Goal: Information Seeking & Learning: Learn about a topic

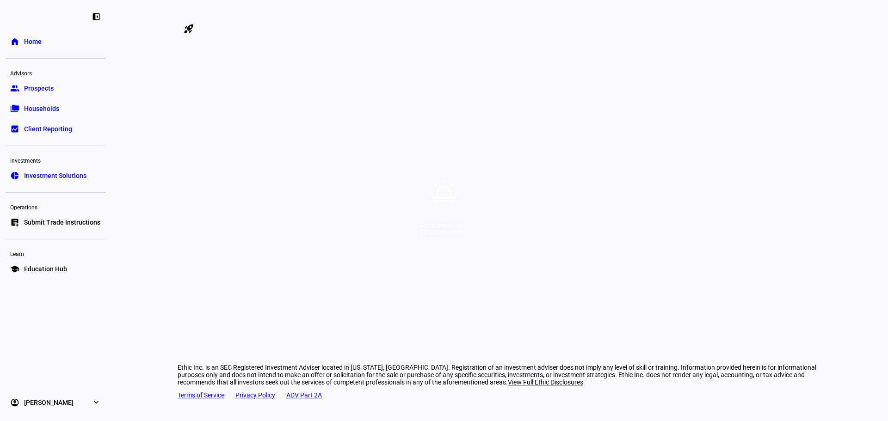
click at [521, 131] on div "Good morning, [PERSON_NAME]" at bounding box center [444, 210] width 888 height 421
click at [504, 160] on div "Good morning, [PERSON_NAME]" at bounding box center [444, 210] width 888 height 421
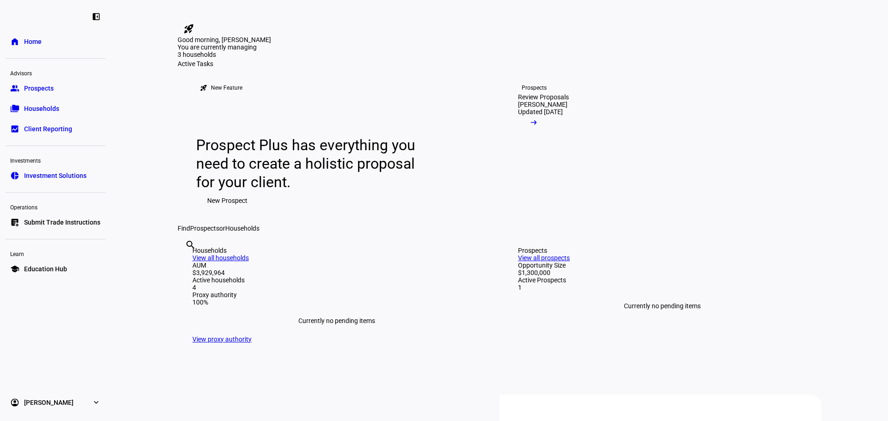
click at [86, 180] on link "pie_chart Investment Solutions" at bounding box center [56, 175] width 100 height 18
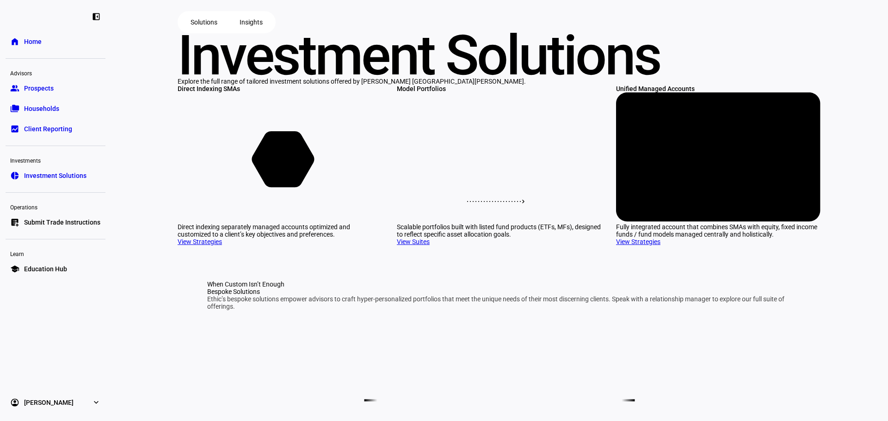
click at [43, 82] on link "group Prospects" at bounding box center [56, 88] width 100 height 18
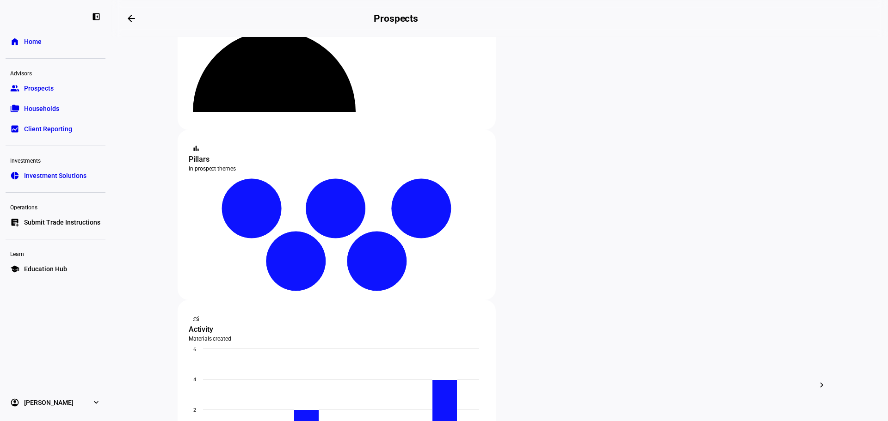
scroll to position [92, 0]
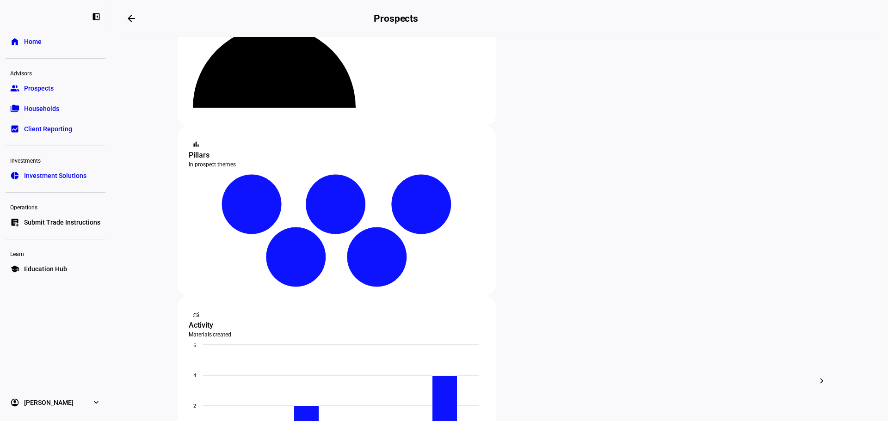
click at [23, 105] on link "folder_copy Households" at bounding box center [56, 108] width 100 height 18
click at [76, 105] on link "folder_copy Households" at bounding box center [56, 108] width 100 height 18
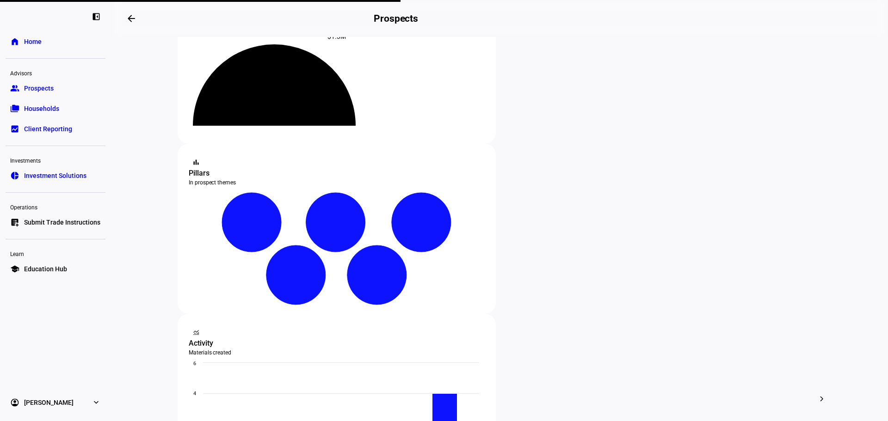
scroll to position [0, 0]
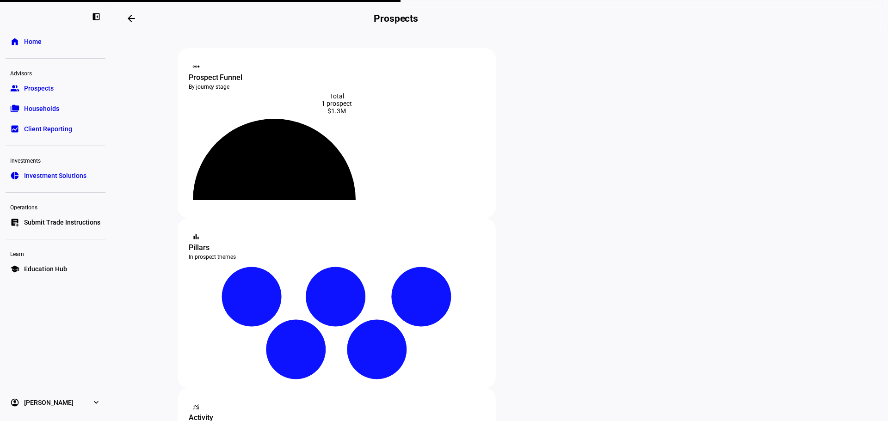
click at [62, 36] on link "home Home" at bounding box center [56, 41] width 100 height 18
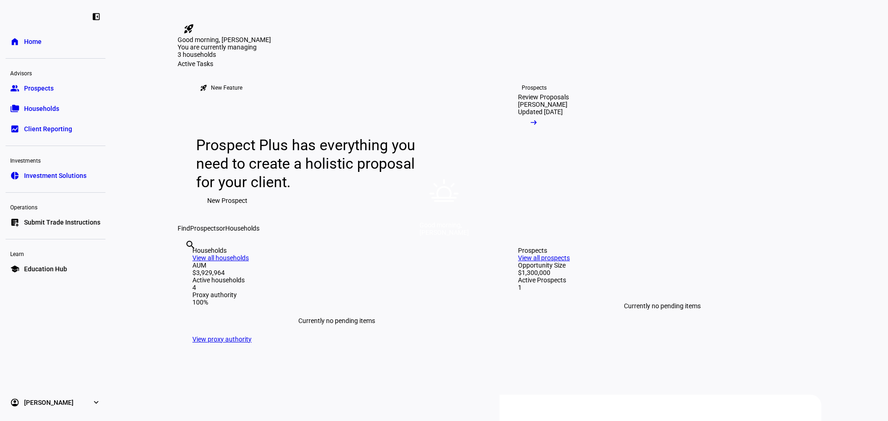
click at [444, 196] on icon at bounding box center [443, 193] width 33 height 33
click at [456, 191] on icon at bounding box center [444, 193] width 29 height 29
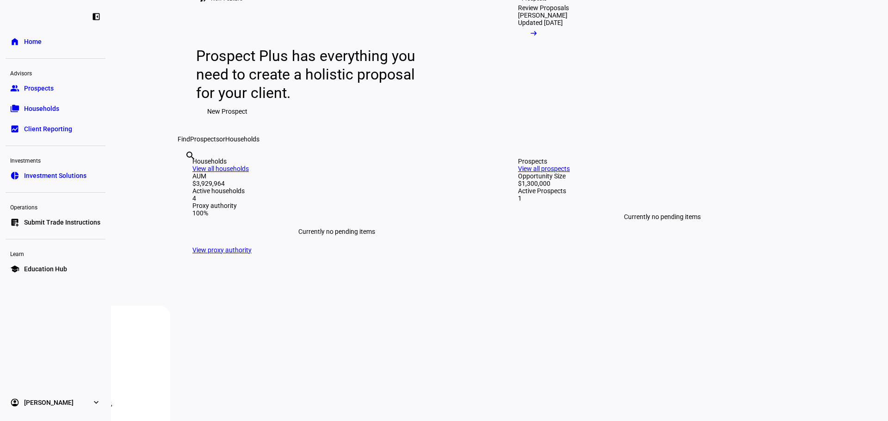
scroll to position [320, 0]
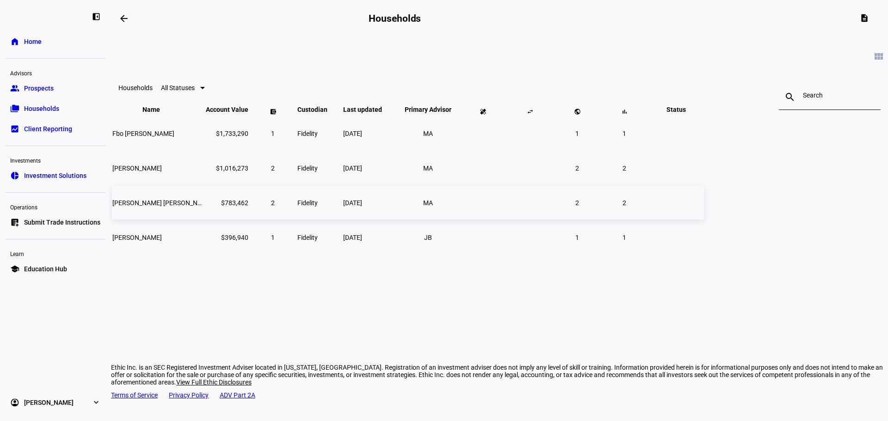
click at [318, 207] on span "Fidelity" at bounding box center [307, 202] width 20 height 7
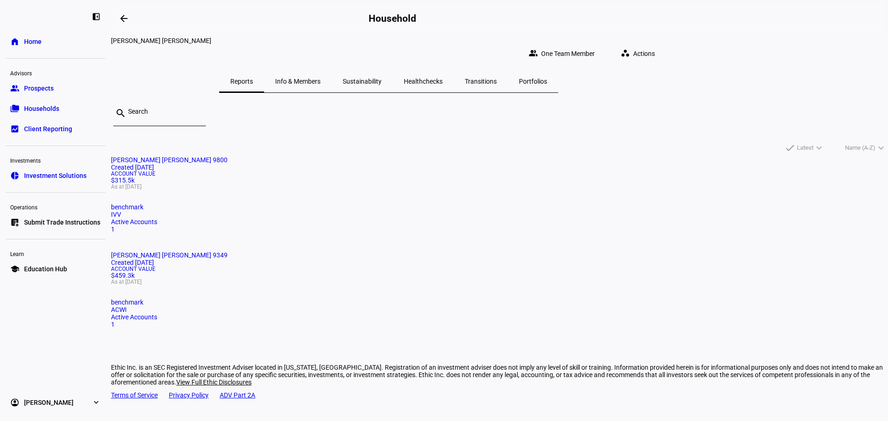
click at [464, 252] on mat-card "Dane Alan Halter 9349 Created 3 years ago Account Value $459.3k As at Oct 10, 2…" at bounding box center [499, 290] width 777 height 77
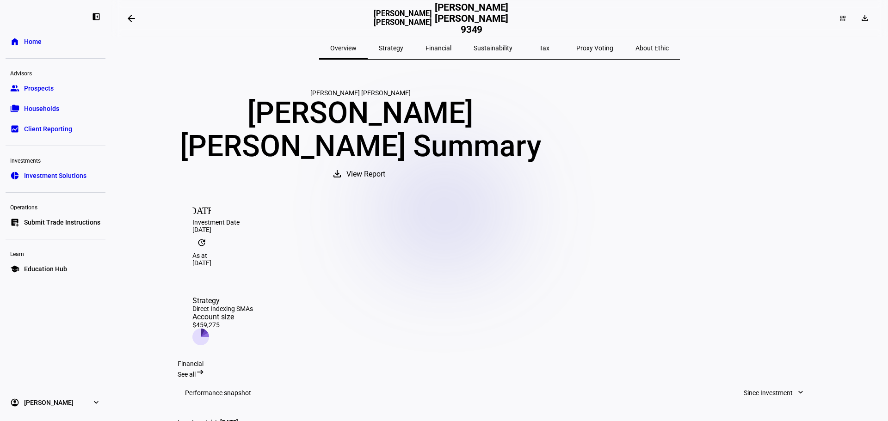
click at [73, 177] on span "Investment Solutions" at bounding box center [55, 175] width 62 height 9
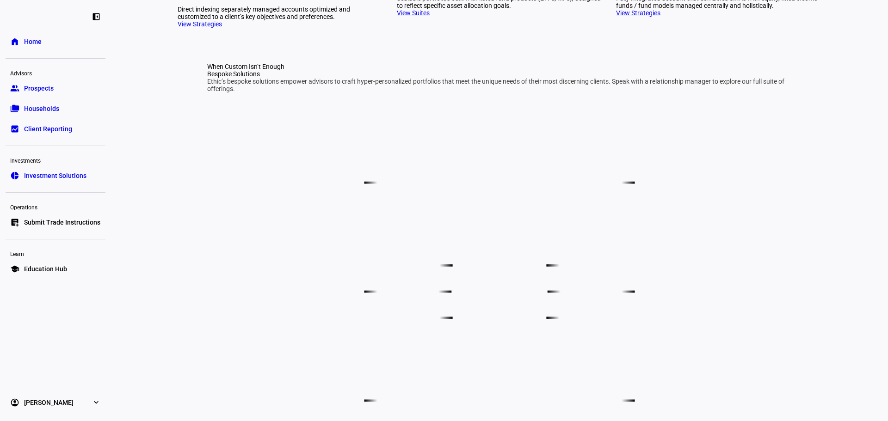
scroll to position [231, 0]
click at [212, 25] on link "View Strategies" at bounding box center [200, 21] width 44 height 7
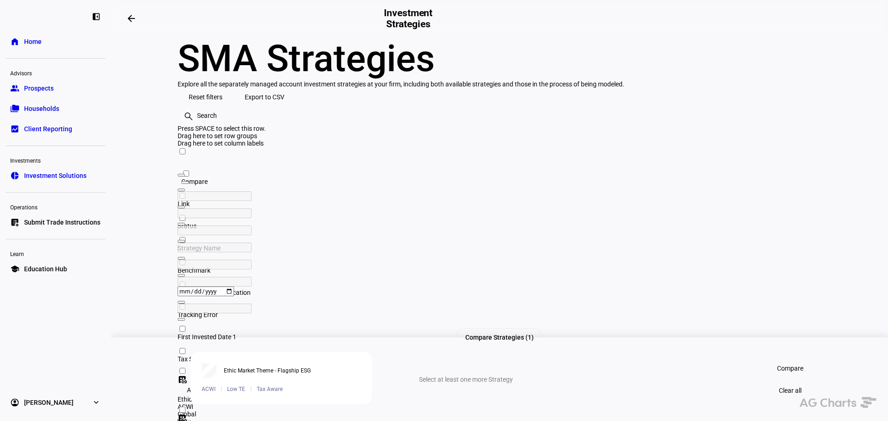
checkbox input "false"
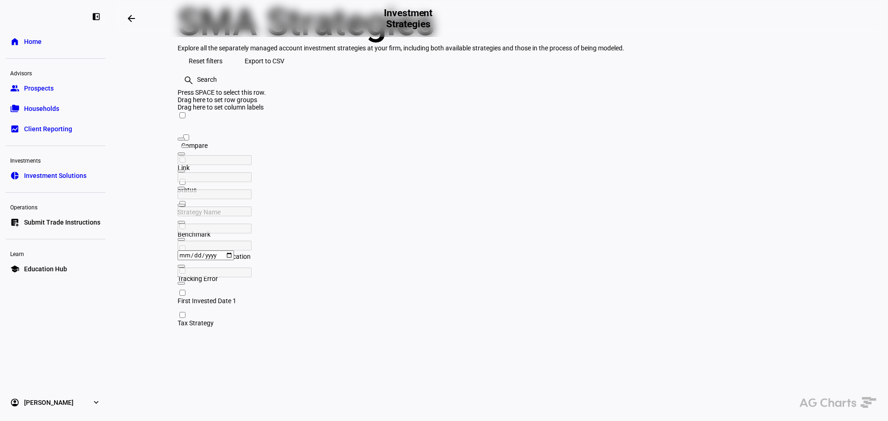
scroll to position [92, 0]
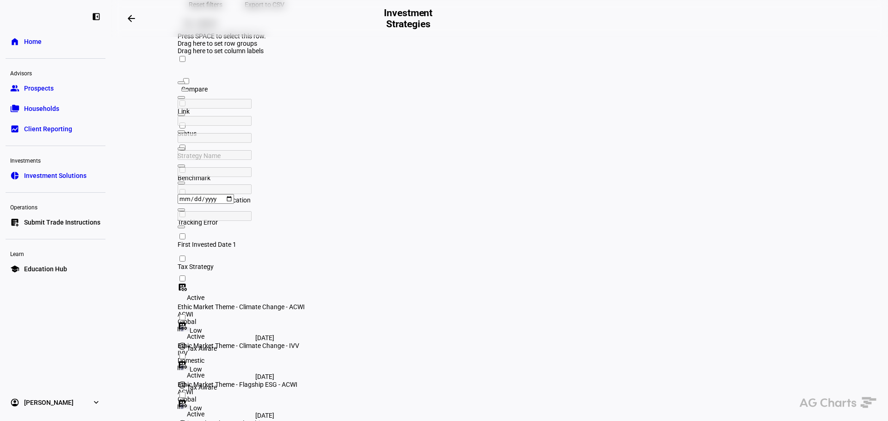
click at [209, 370] on div "Active" at bounding box center [193, 375] width 31 height 11
click at [250, 403] on div "Low" at bounding box center [214, 407] width 72 height 9
drag, startPoint x: 718, startPoint y: 192, endPoint x: 731, endPoint y: 192, distance: 13.4
click at [250, 403] on div "Low" at bounding box center [214, 407] width 72 height 9
drag, startPoint x: 747, startPoint y: 192, endPoint x: 778, endPoint y: 191, distance: 31.0
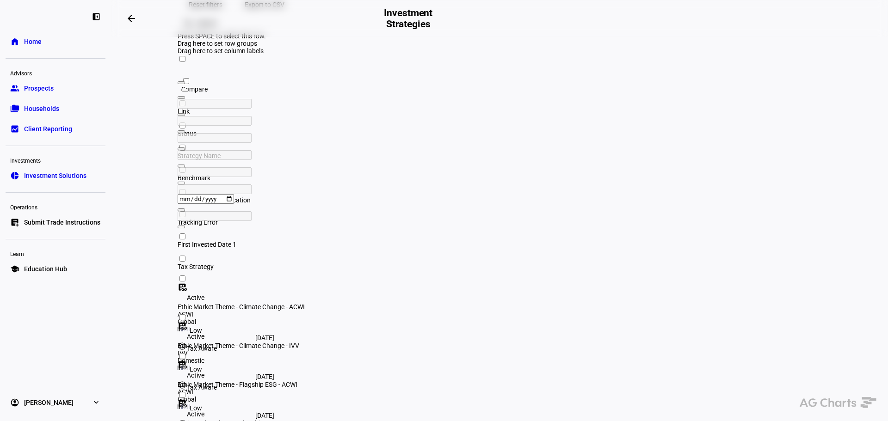
click at [765, 352] on div "dataset_linked Active Ethic Market Theme - Flagship ESG - ACWI ACWI Global Low …" at bounding box center [774, 361] width 1192 height 19
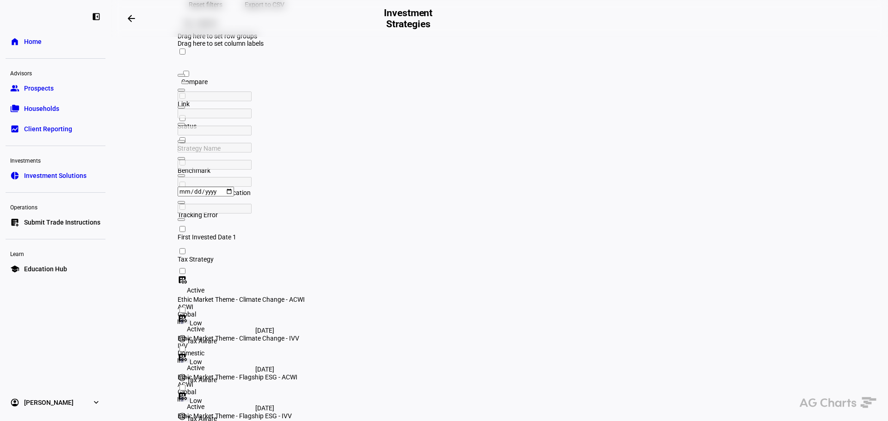
drag, startPoint x: 778, startPoint y: 191, endPoint x: 793, endPoint y: 191, distance: 14.8
click at [274, 405] on div "Feb 28, 2023" at bounding box center [226, 408] width 97 height 7
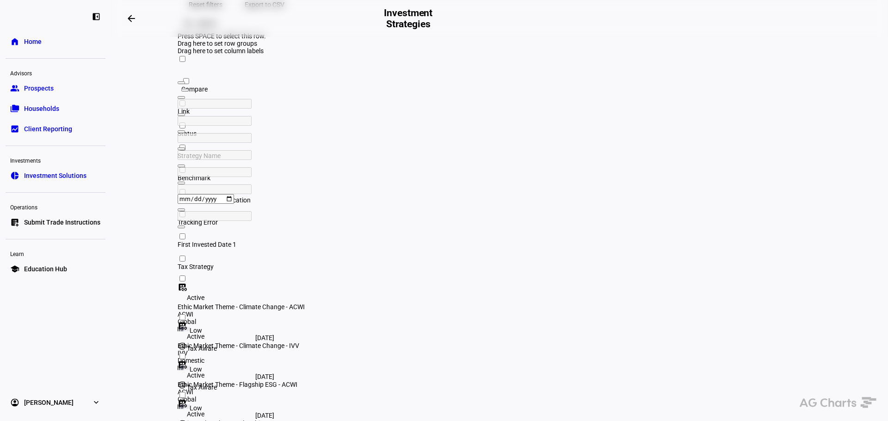
click at [274, 412] on div "Feb 28, 2023" at bounding box center [226, 415] width 97 height 7
click at [250, 403] on div "Low" at bounding box center [214, 407] width 72 height 9
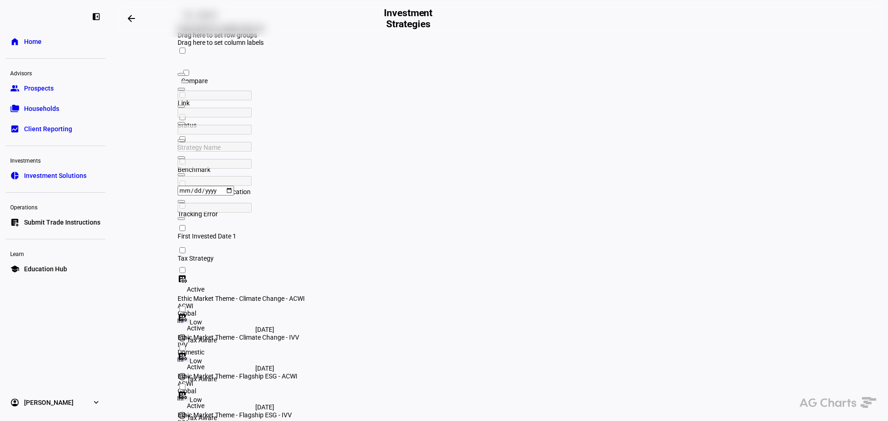
click at [71, 45] on link "home Home" at bounding box center [56, 41] width 100 height 18
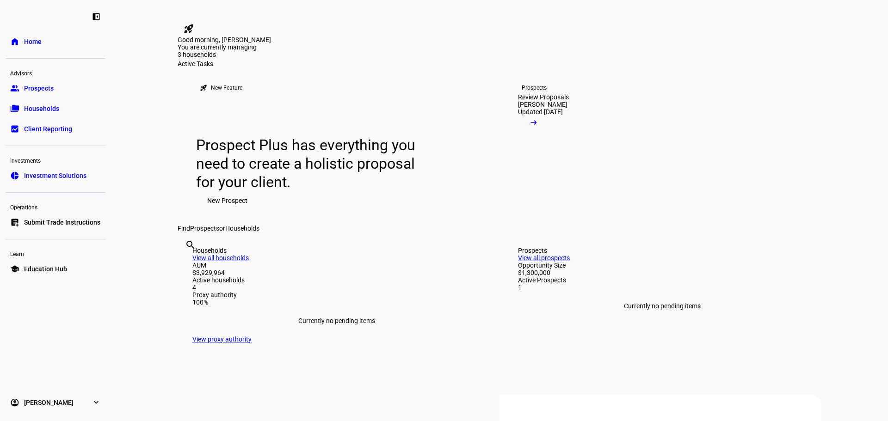
click at [71, 45] on link "home Home" at bounding box center [56, 41] width 100 height 18
click at [194, 23] on mat-icon "rocket_launch" at bounding box center [188, 28] width 11 height 11
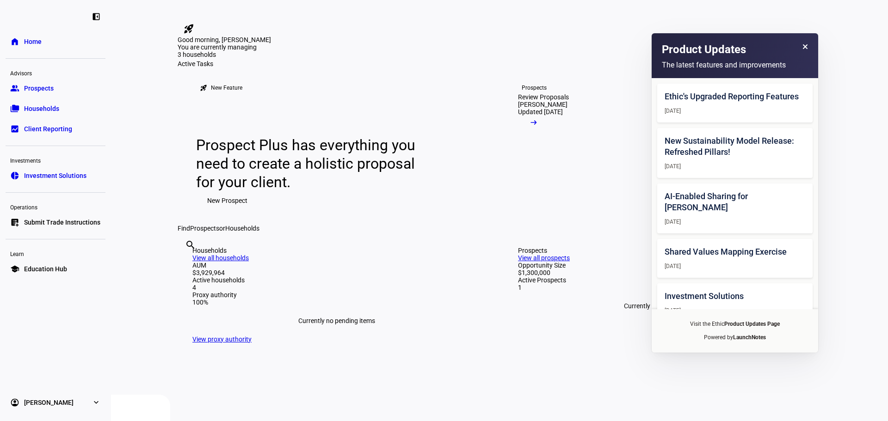
click at [194, 23] on mat-icon "rocket_launch" at bounding box center [188, 28] width 11 height 11
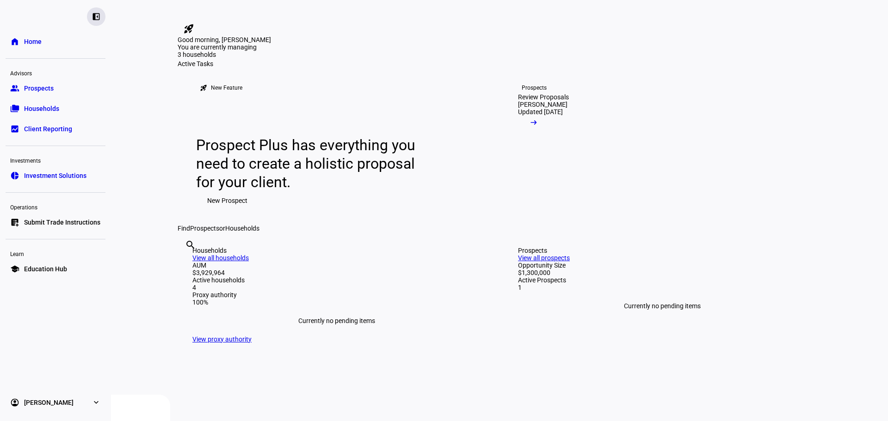
click at [91, 21] on div "left_panel_close" at bounding box center [96, 16] width 18 height 18
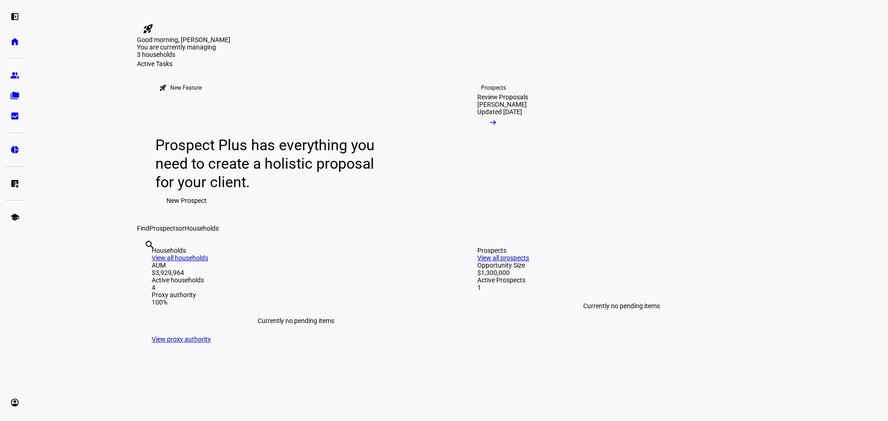
click at [29, 21] on div "left_panel_open home Home Advisors group Prospects folder_copy Households bid_l…" at bounding box center [15, 210] width 30 height 421
click at [20, 23] on div "left_panel_open" at bounding box center [15, 16] width 18 height 18
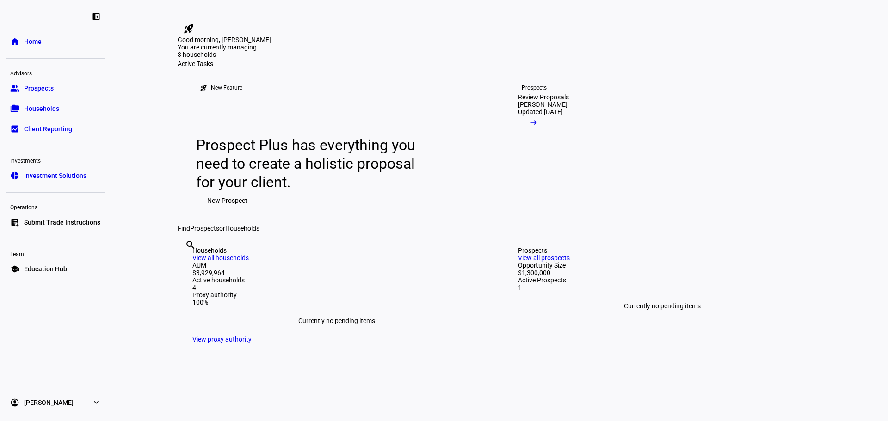
click at [65, 175] on span "Investment Solutions" at bounding box center [55, 175] width 62 height 9
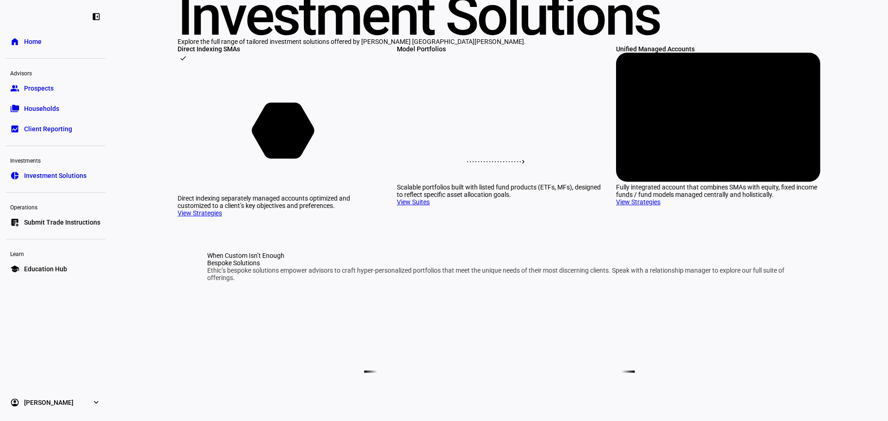
scroll to position [185, 0]
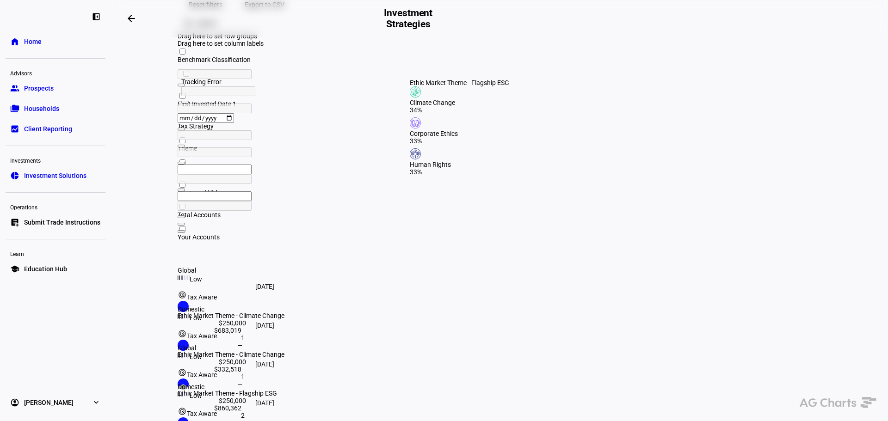
click at [358, 390] on div "Ethic Market Theme - Flagship ESG" at bounding box center [268, 393] width 180 height 7
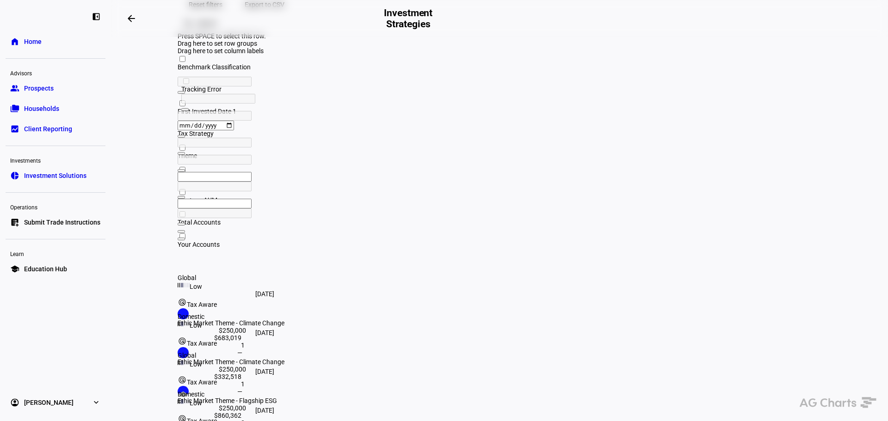
click at [358, 397] on div "Ethic Market Theme - Flagship ESG" at bounding box center [268, 400] width 180 height 7
click at [245, 419] on div "2" at bounding box center [211, 422] width 67 height 7
click at [241, 412] on div "$860,362" at bounding box center [210, 415] width 64 height 7
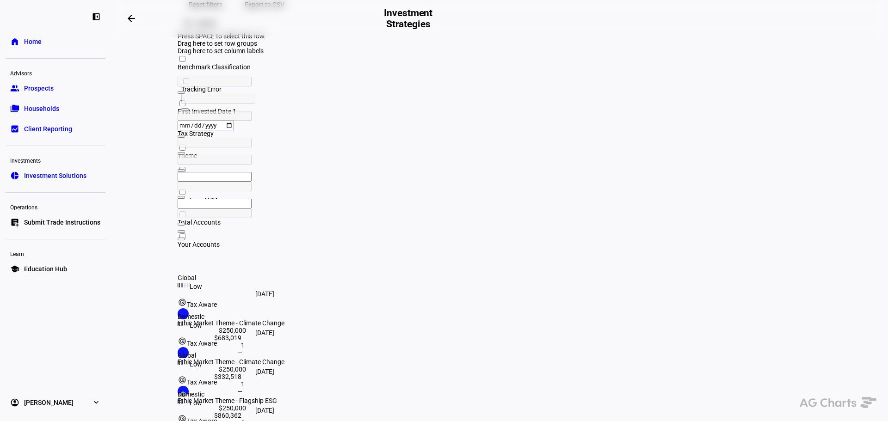
click at [246, 405] on div "$250,000" at bounding box center [212, 408] width 68 height 7
click at [358, 397] on div "Ethic Market Theme - Flagship ESG" at bounding box center [268, 400] width 180 height 7
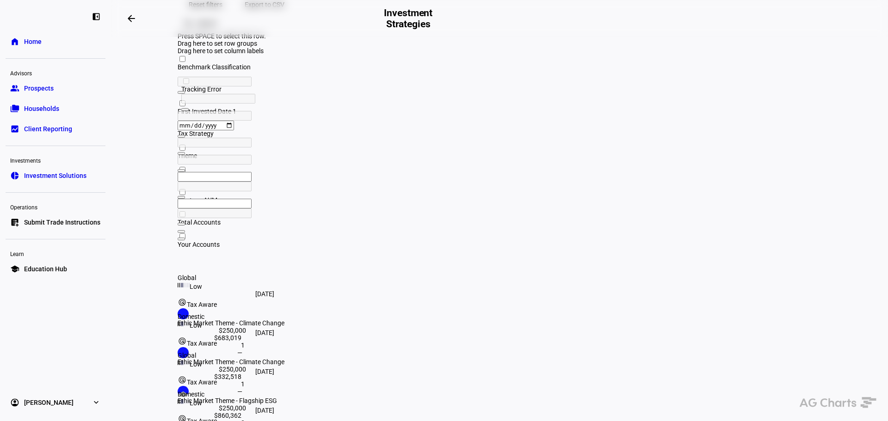
click at [358, 397] on div "Ethic Market Theme - Flagship ESG" at bounding box center [268, 400] width 180 height 7
drag, startPoint x: 550, startPoint y: 328, endPoint x: 361, endPoint y: 317, distance: 189.0
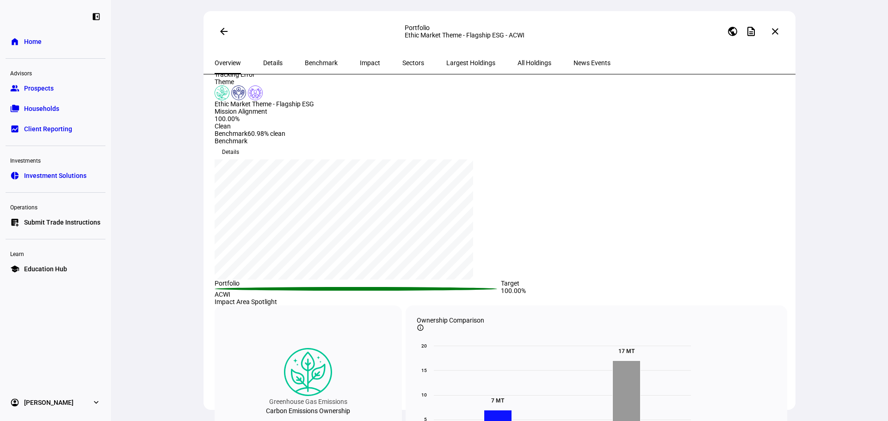
click at [239, 145] on span "Details" at bounding box center [230, 152] width 17 height 15
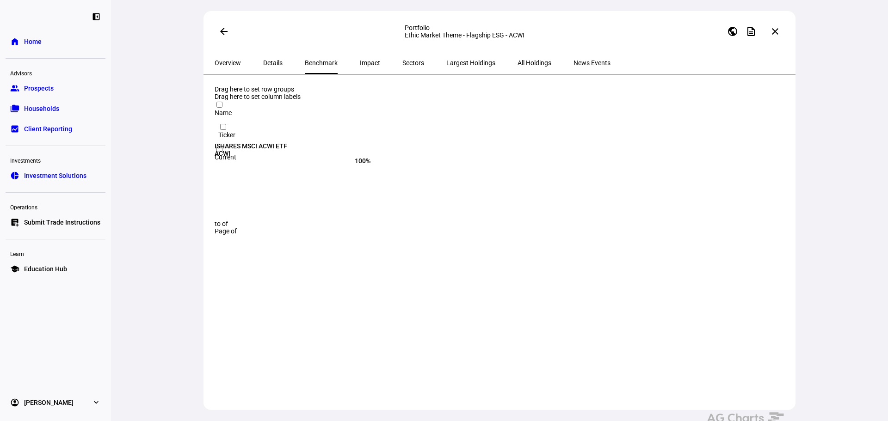
drag, startPoint x: 273, startPoint y: 68, endPoint x: 255, endPoint y: 66, distance: 18.6
click at [273, 68] on span "Details" at bounding box center [272, 63] width 19 height 22
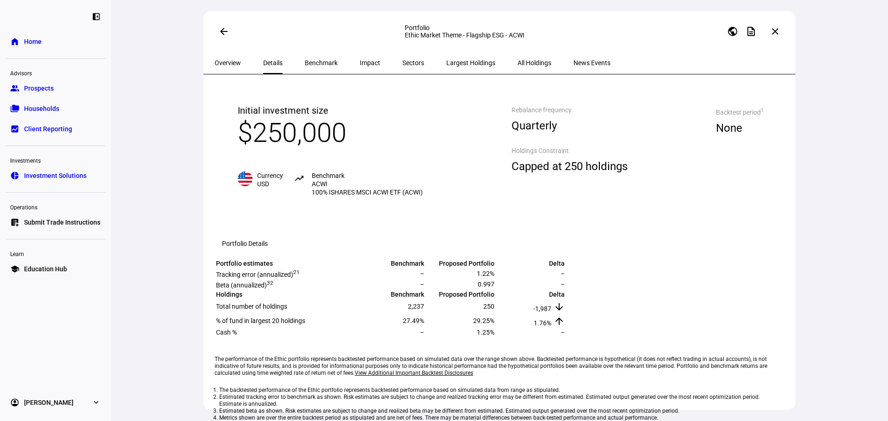
click at [221, 61] on span "Overview" at bounding box center [228, 63] width 26 height 6
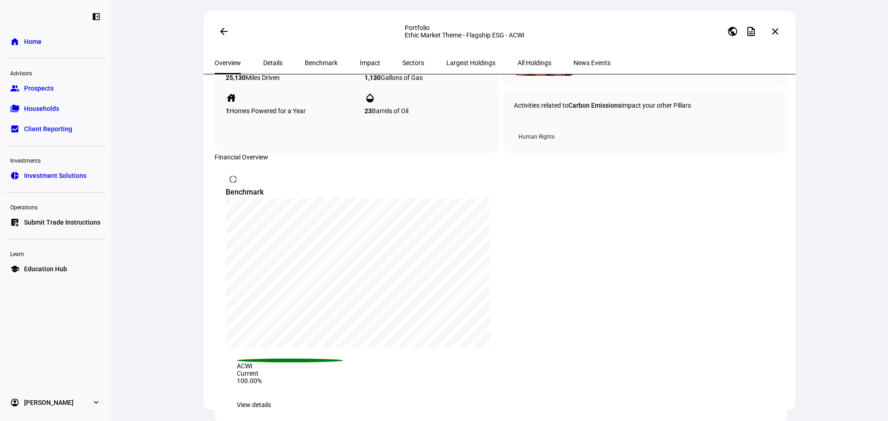
click at [271, 396] on span "View details" at bounding box center [254, 405] width 34 height 18
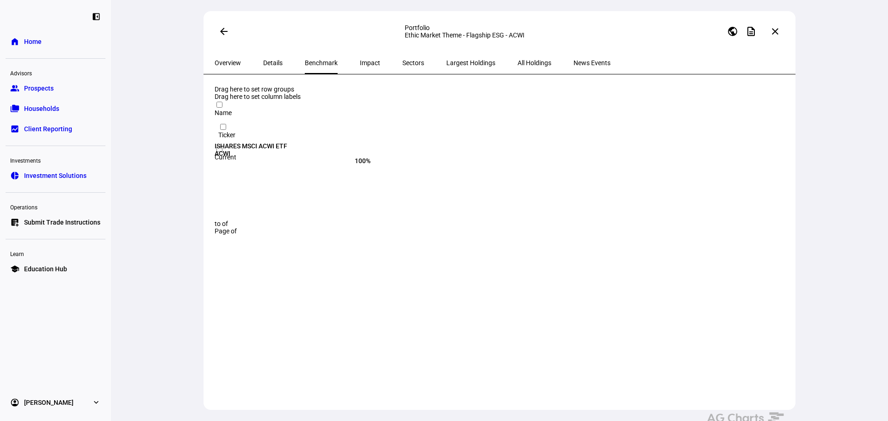
click at [360, 65] on span "Impact" at bounding box center [370, 63] width 20 height 6
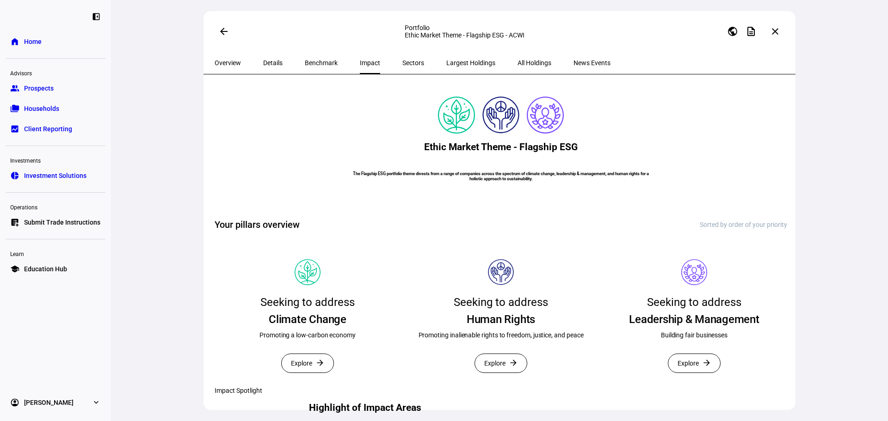
click at [435, 68] on div "Largest Holdings" at bounding box center [470, 63] width 71 height 22
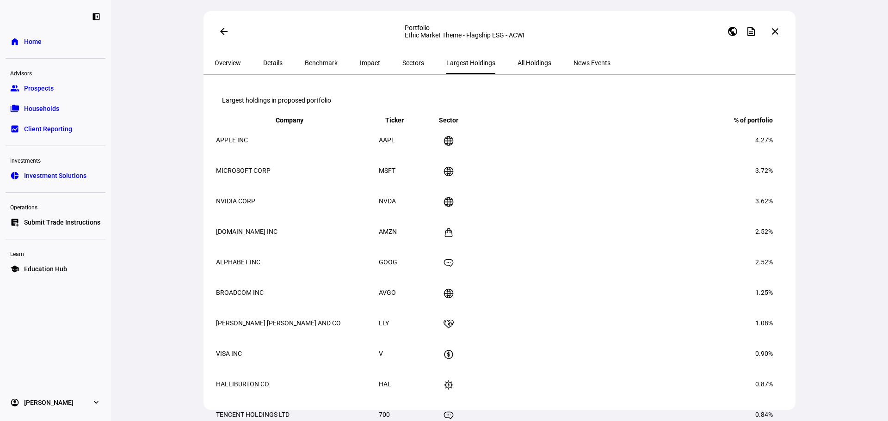
click at [402, 66] on span "Sectors" at bounding box center [413, 63] width 22 height 6
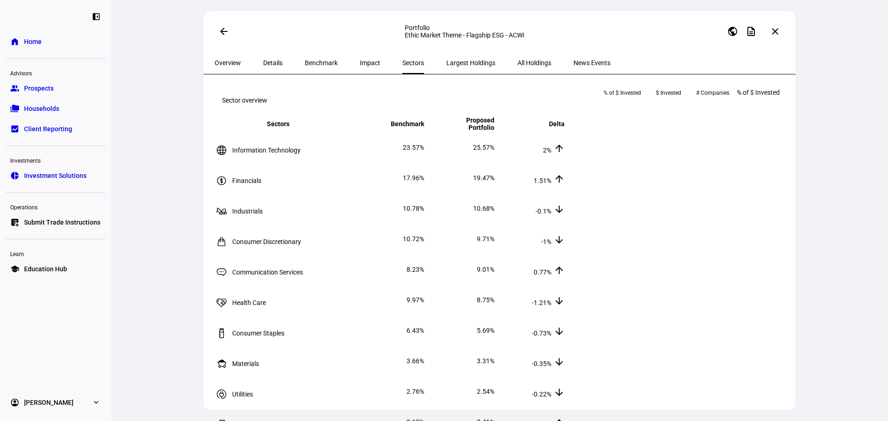
click at [446, 60] on span "Largest Holdings" at bounding box center [470, 63] width 49 height 6
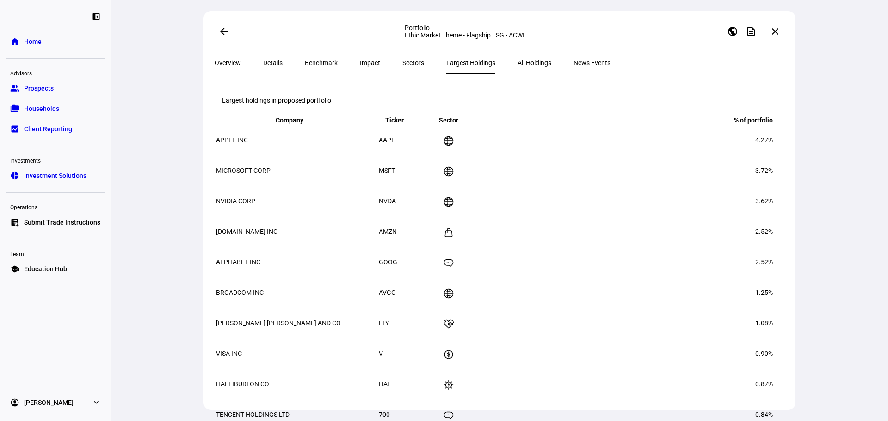
click at [518, 59] on span "All Holdings" at bounding box center [535, 63] width 34 height 22
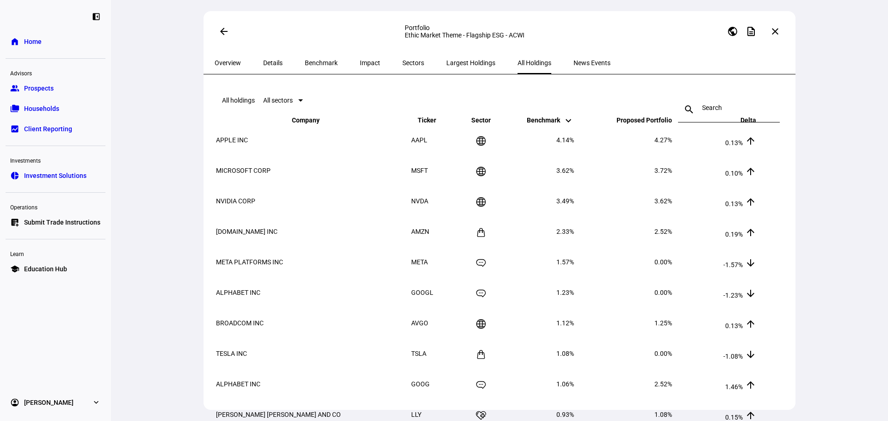
click at [573, 64] on span "News Events" at bounding box center [591, 63] width 37 height 6
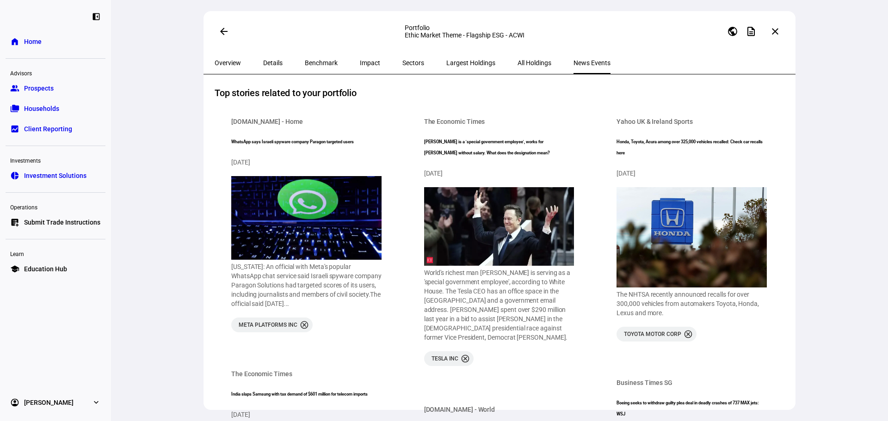
click at [518, 60] on span "All Holdings" at bounding box center [535, 63] width 34 height 6
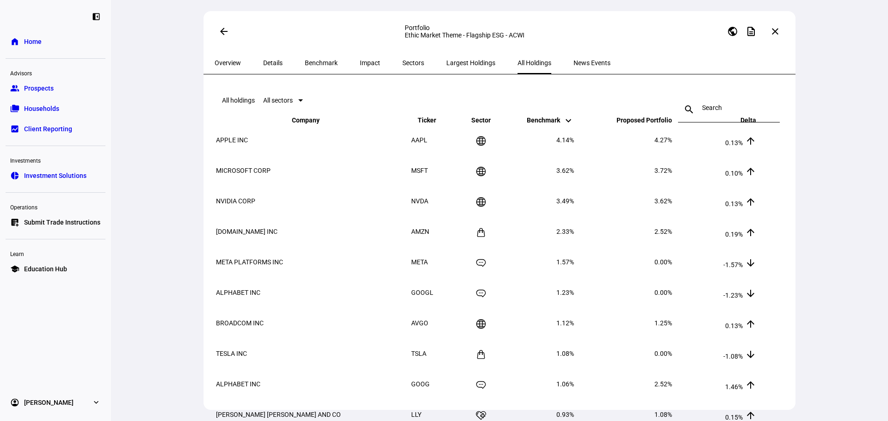
click at [450, 62] on span "Largest Holdings" at bounding box center [470, 63] width 49 height 6
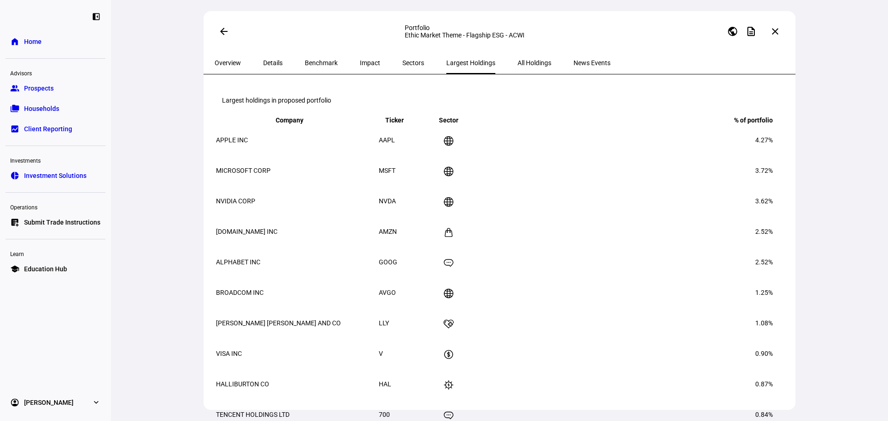
click at [402, 60] on span "Sectors" at bounding box center [413, 63] width 22 height 6
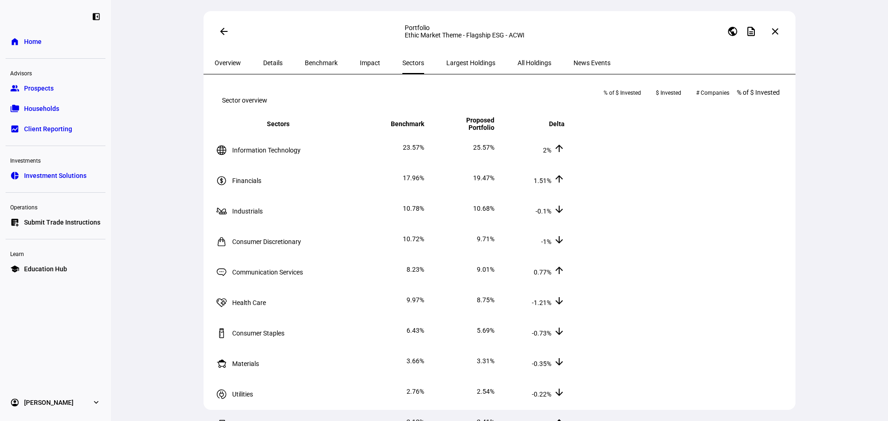
click at [360, 61] on span "Impact" at bounding box center [370, 63] width 20 height 6
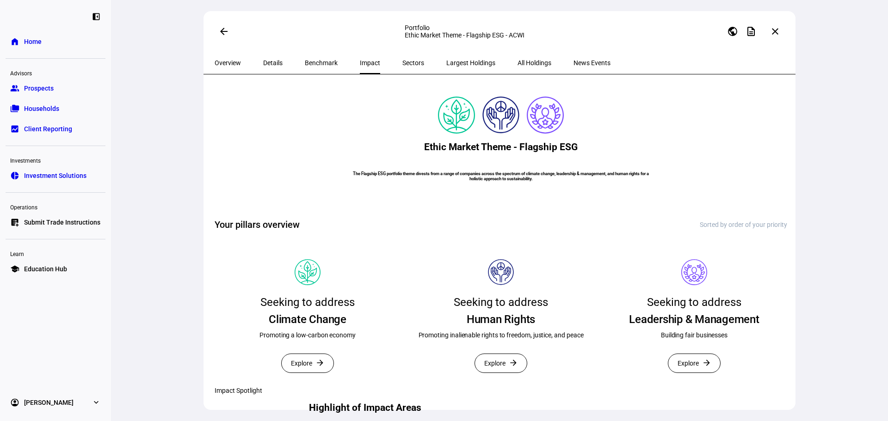
click at [305, 63] on span "Benchmark" at bounding box center [321, 63] width 33 height 6
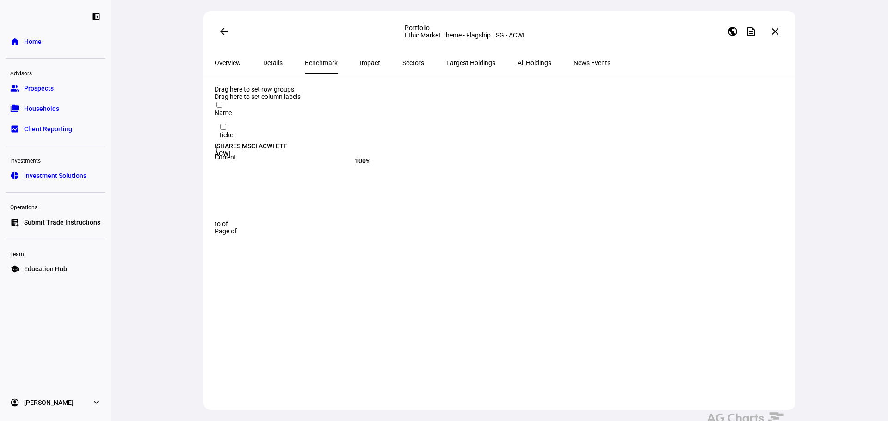
click at [267, 67] on span "Details" at bounding box center [272, 63] width 19 height 22
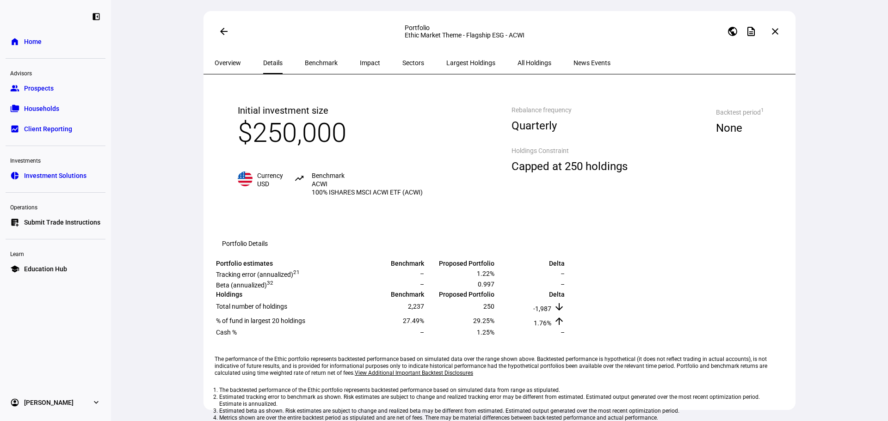
click at [697, 124] on div "Backtest period 1 None" at bounding box center [739, 150] width 85 height 129
click at [716, 138] on span "None" at bounding box center [740, 127] width 48 height 19
click at [756, 36] on span at bounding box center [751, 31] width 22 height 22
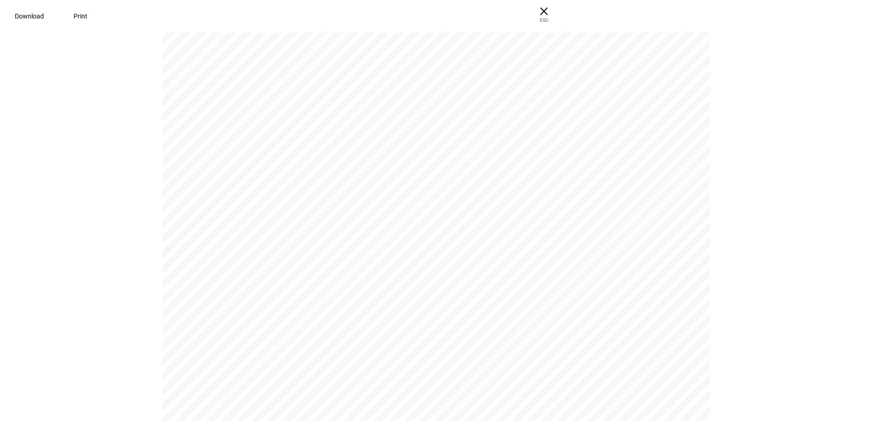
scroll to position [4948, 0]
click at [555, 9] on span "× ESC" at bounding box center [540, 15] width 30 height 30
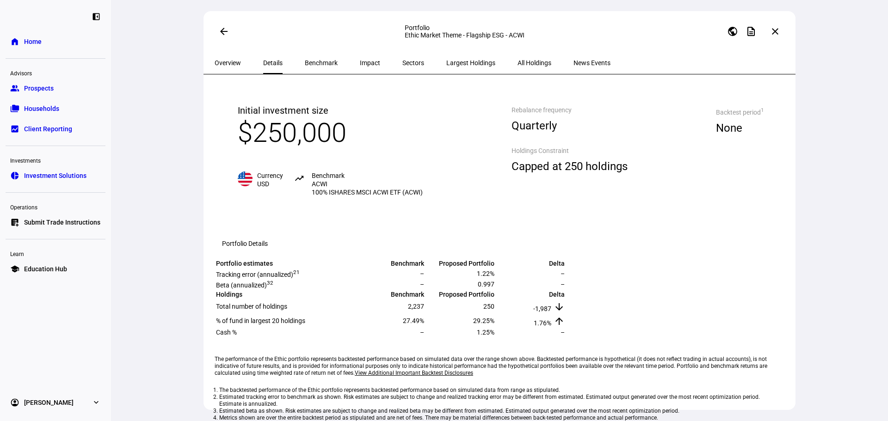
click at [65, 103] on link "folder_copy Households" at bounding box center [56, 108] width 100 height 18
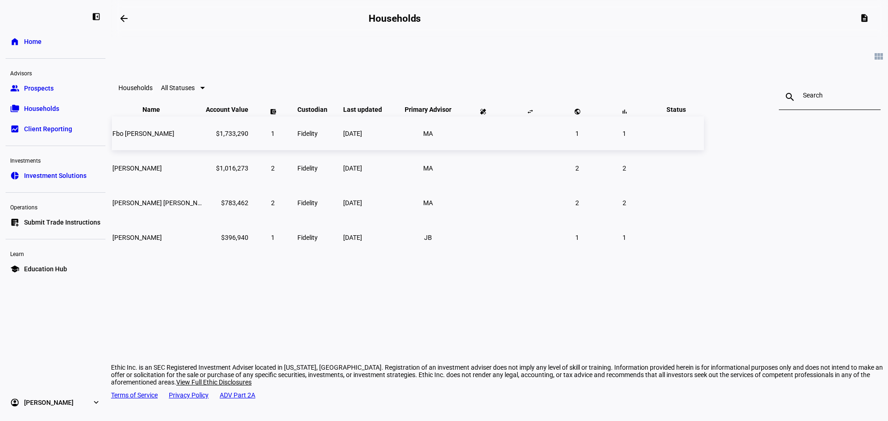
click at [174, 137] on span "Fbo Barbara Callery Archer" at bounding box center [143, 133] width 62 height 7
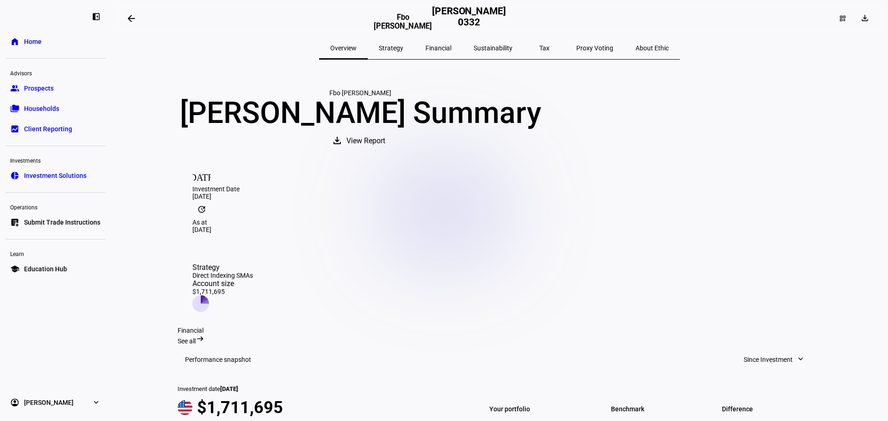
click at [539, 43] on span "Tax" at bounding box center [544, 48] width 10 height 22
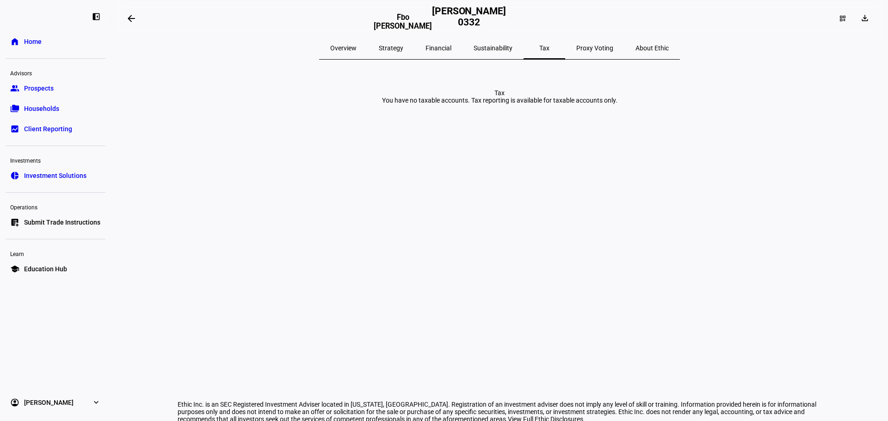
click at [60, 108] on link "folder_copy Households" at bounding box center [56, 108] width 100 height 18
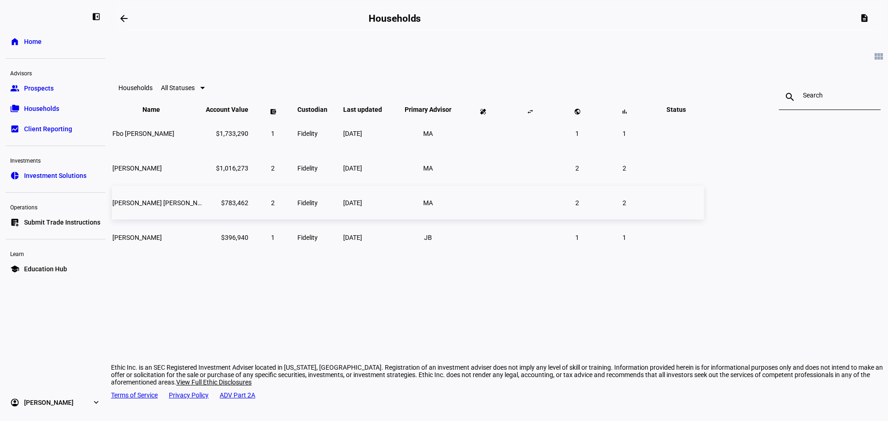
click at [204, 220] on td "Dane Alan Halter" at bounding box center [158, 203] width 92 height 34
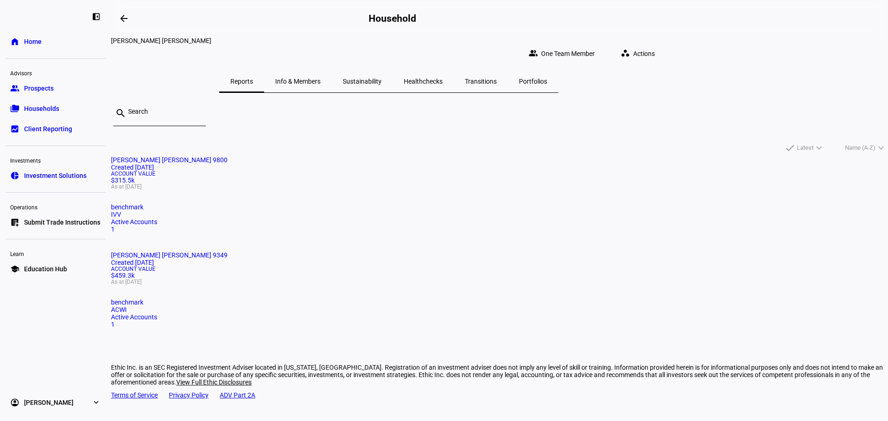
click at [492, 252] on mat-card "Dane Alan Halter 9349 Created 3 years ago Account Value $459.3k As at Oct 10, 2…" at bounding box center [499, 290] width 777 height 77
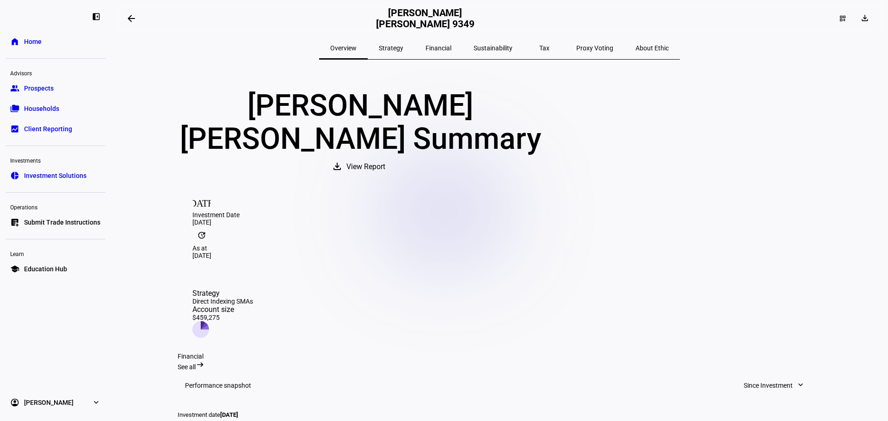
click at [539, 47] on span "Tax" at bounding box center [544, 48] width 10 height 6
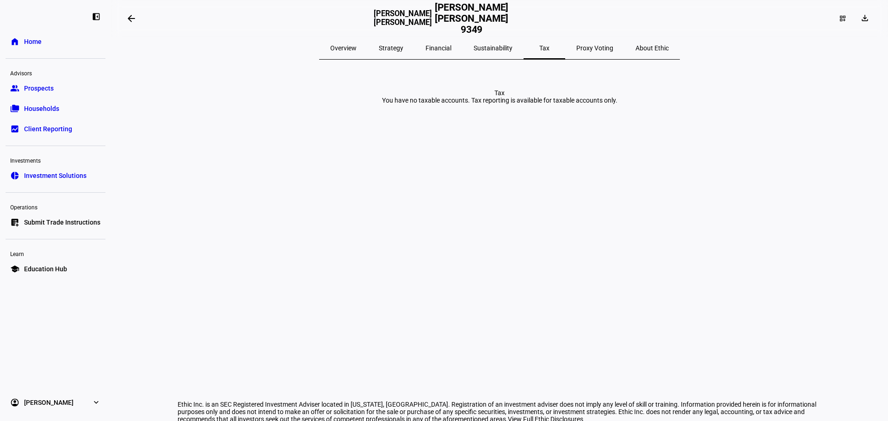
click at [136, 21] on mat-icon "arrow_backwards" at bounding box center [131, 18] width 11 height 11
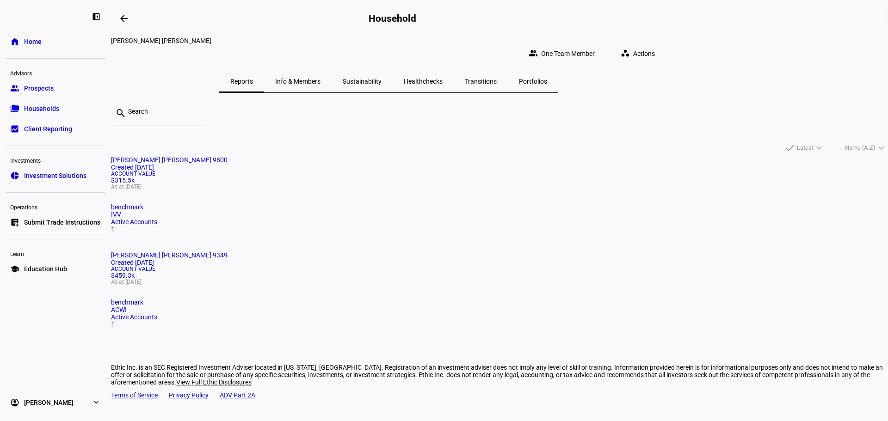
click at [46, 107] on span "Households" at bounding box center [41, 108] width 35 height 9
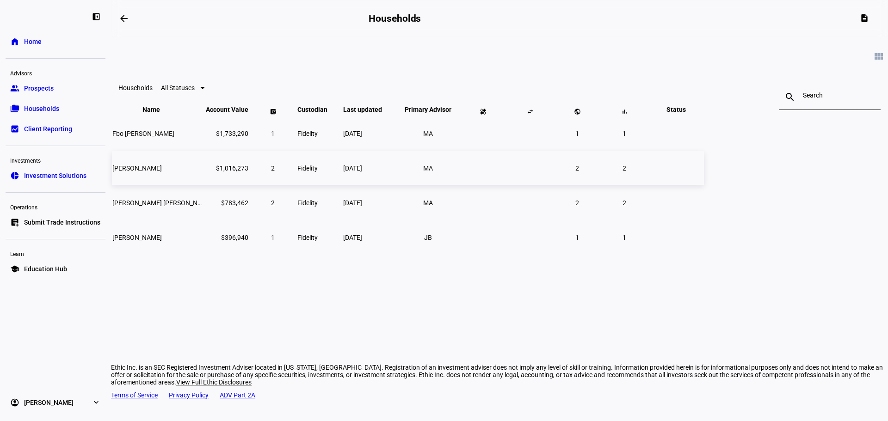
click at [162, 172] on span "Laura Runnels Fleming" at bounding box center [136, 168] width 49 height 7
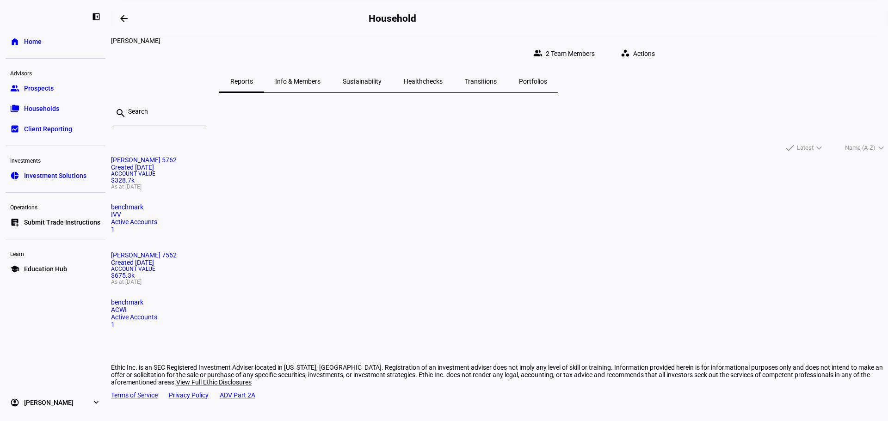
click at [471, 252] on mat-card-title "Laura Runnels Fleming 7562 Created 2 years ago" at bounding box center [499, 259] width 777 height 15
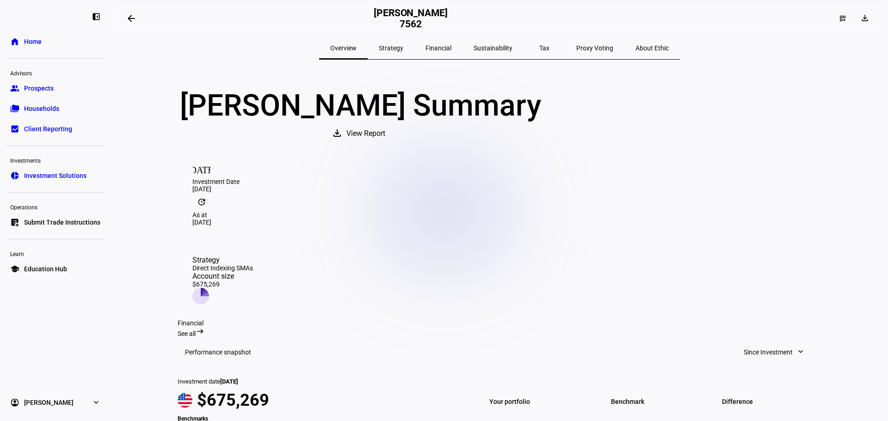
click at [543, 44] on div "Tax" at bounding box center [545, 48] width 42 height 22
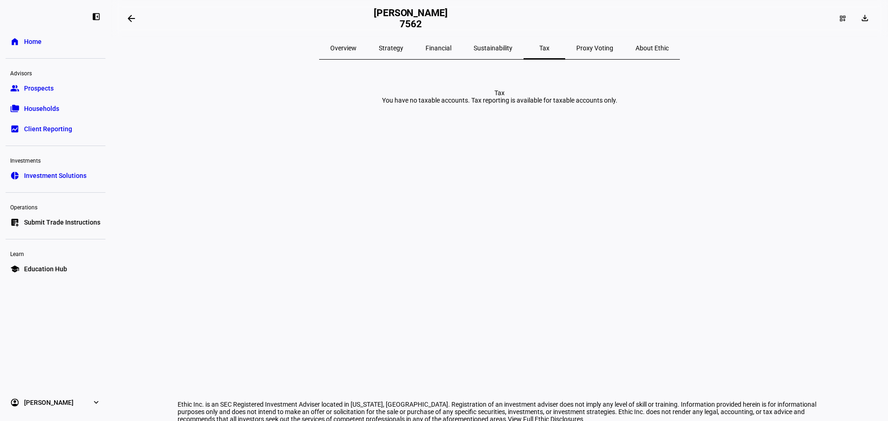
click at [357, 46] on span "Overview" at bounding box center [343, 48] width 26 height 6
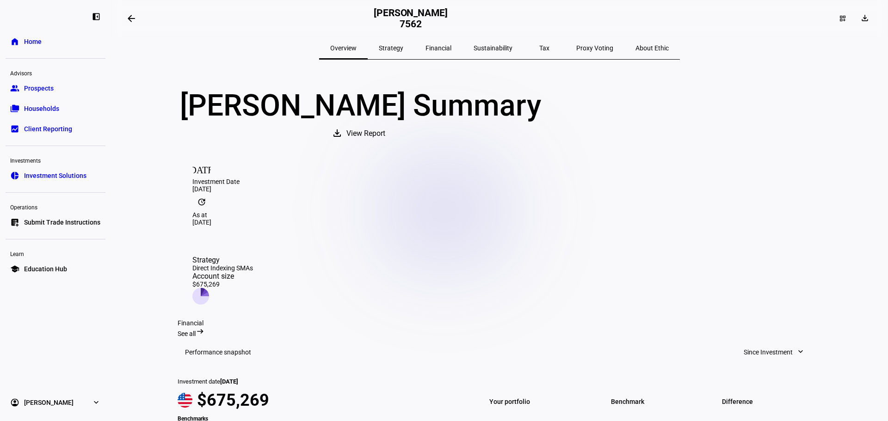
click at [448, 16] on h2 "Laura Runnels Fleming 7562" at bounding box center [411, 18] width 74 height 22
copy h2 "Fleming"
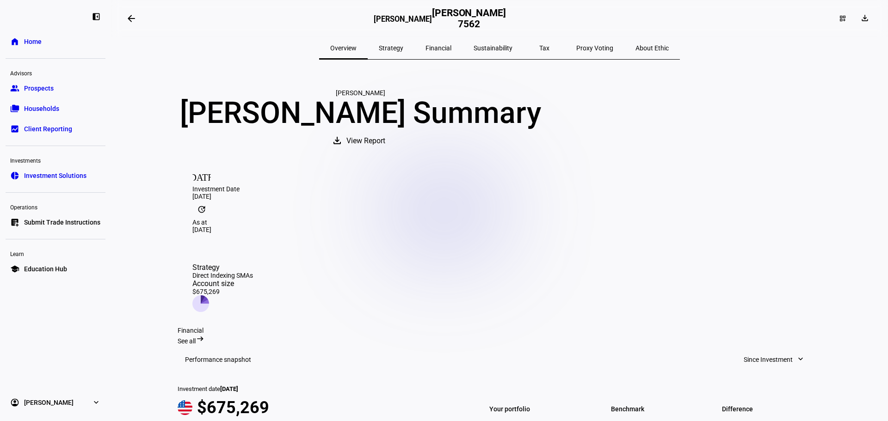
click at [142, 19] on span at bounding box center [131, 18] width 22 height 22
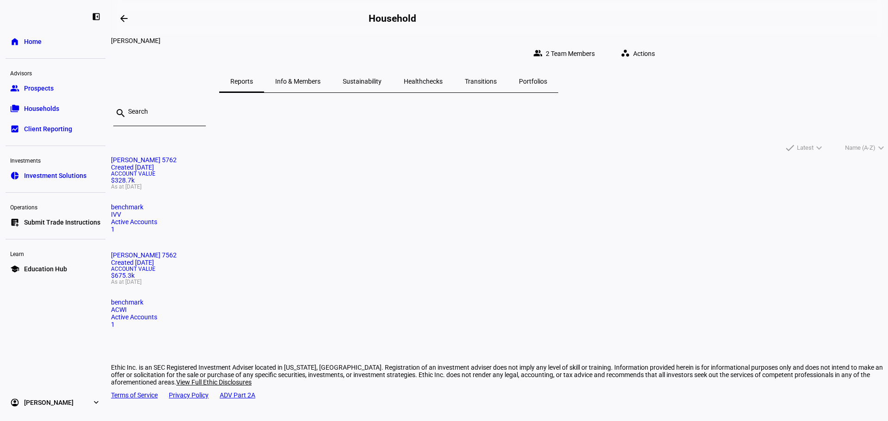
click at [61, 111] on link "folder_copy Households" at bounding box center [56, 108] width 100 height 18
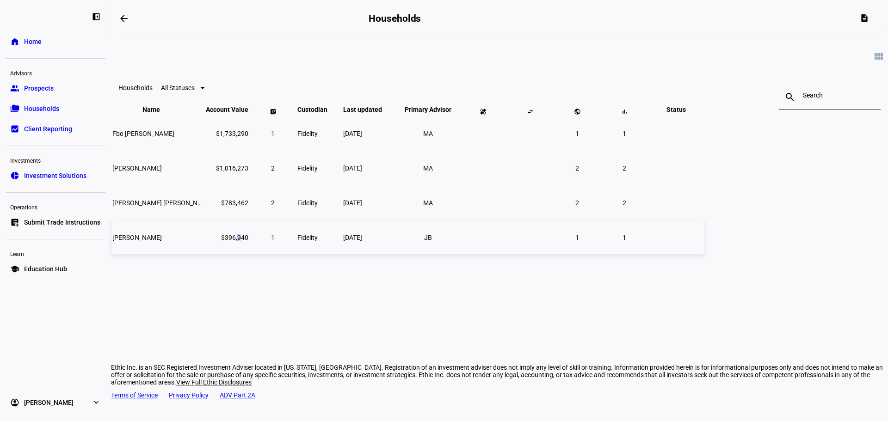
click at [249, 254] on td "$396,940" at bounding box center [226, 238] width 43 height 34
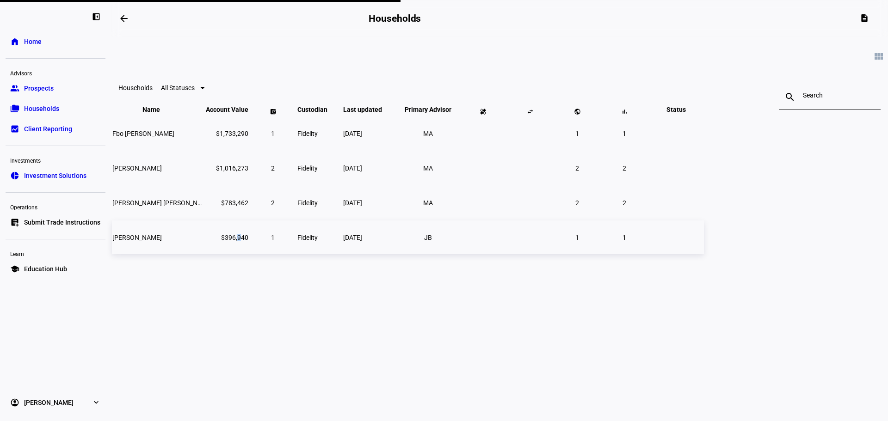
click at [249, 254] on td "$396,940" at bounding box center [226, 238] width 43 height 34
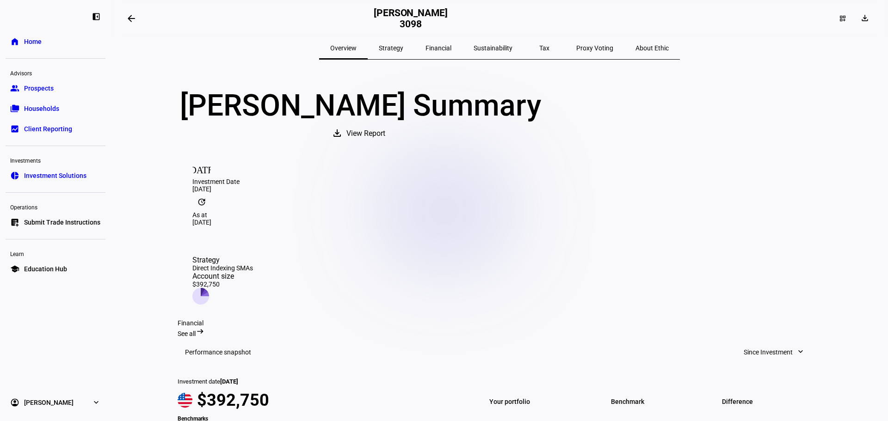
click at [539, 45] on span "Tax" at bounding box center [544, 48] width 10 height 6
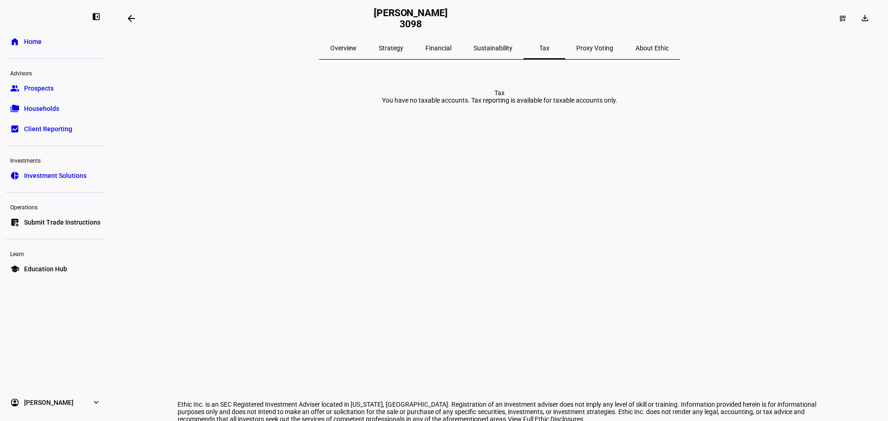
click at [357, 43] on span "Overview" at bounding box center [343, 48] width 26 height 22
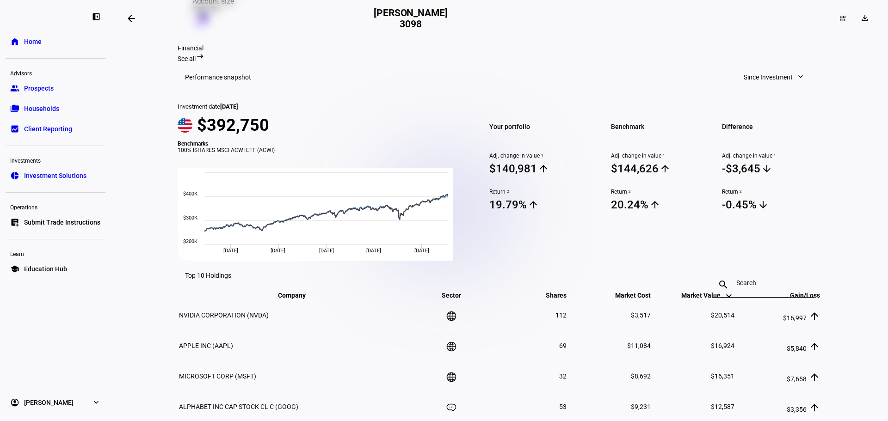
scroll to position [277, 0]
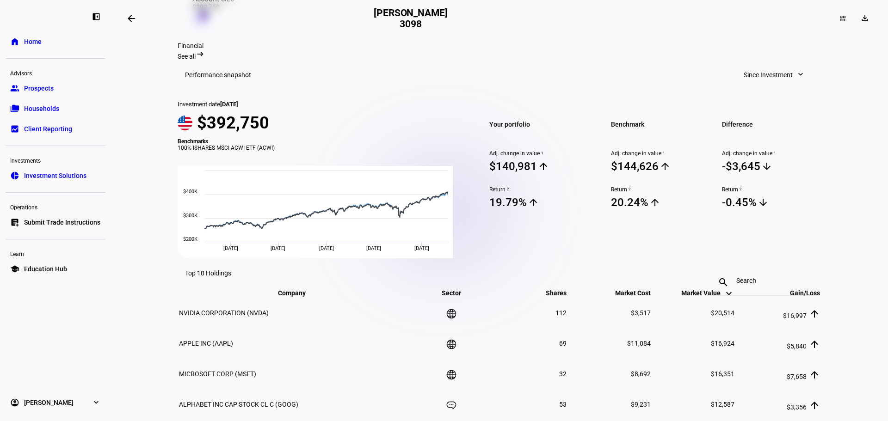
click at [448, 15] on h2 "Amanda Gerke Halter 3098" at bounding box center [411, 18] width 74 height 22
copy h2 "Halter"
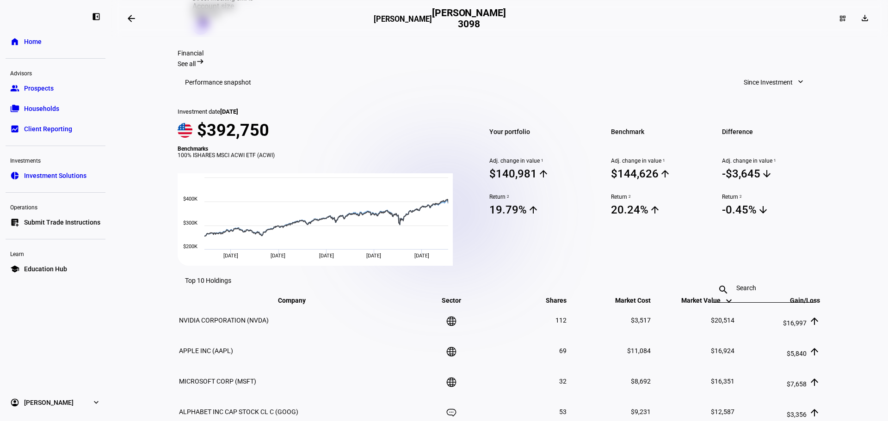
scroll to position [292, 0]
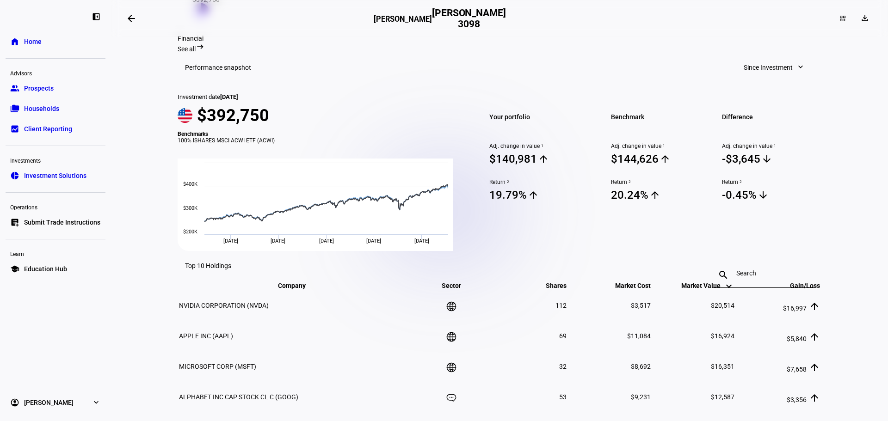
click at [633, 90] on div "Investment date Mar 22, 2023 $392,750 Benchmarks 100% ISHARES MSCI ACWI ETF (AC…" at bounding box center [500, 166] width 644 height 169
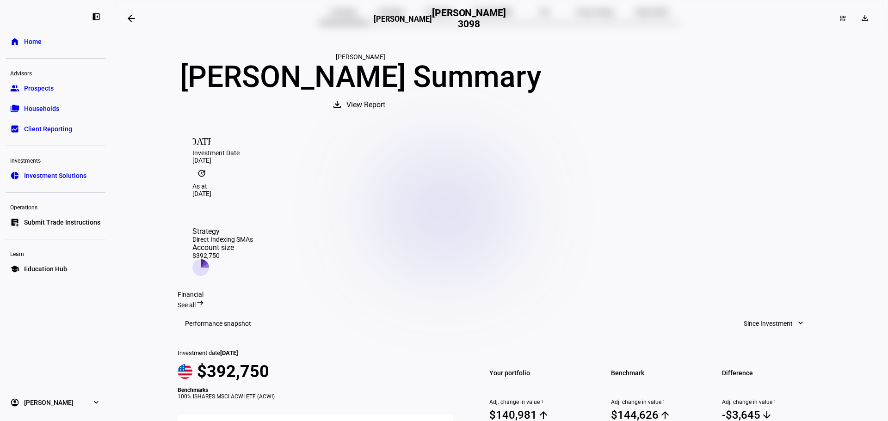
scroll to position [0, 0]
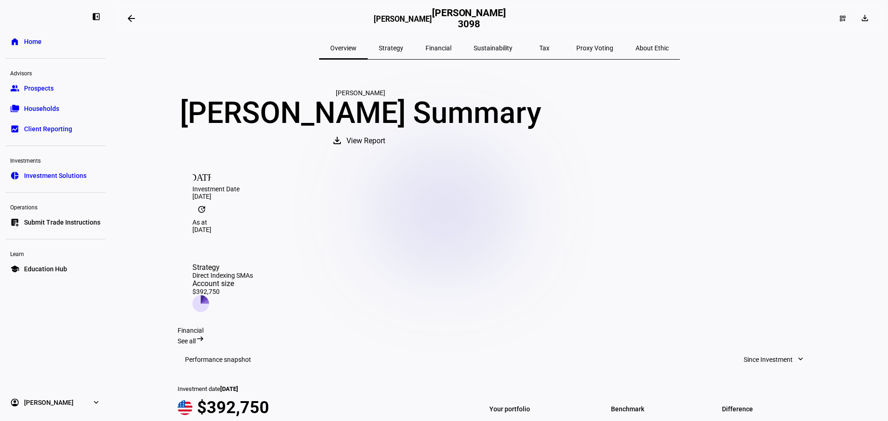
click at [20, 41] on link "home Home" at bounding box center [56, 41] width 100 height 18
